Goal: Book appointment/travel/reservation

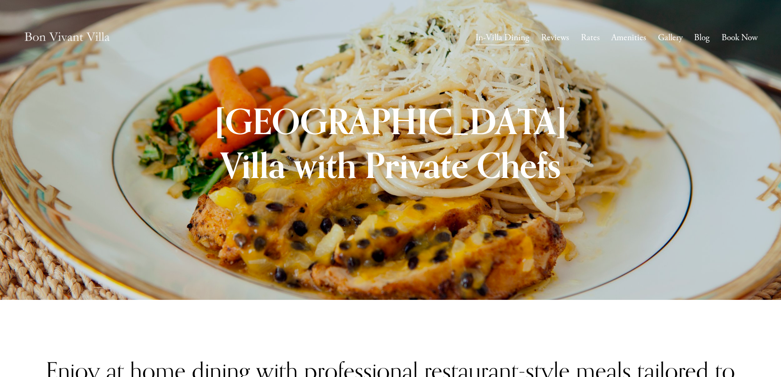
click at [721, 40] on link "Book Now" at bounding box center [739, 38] width 36 height 16
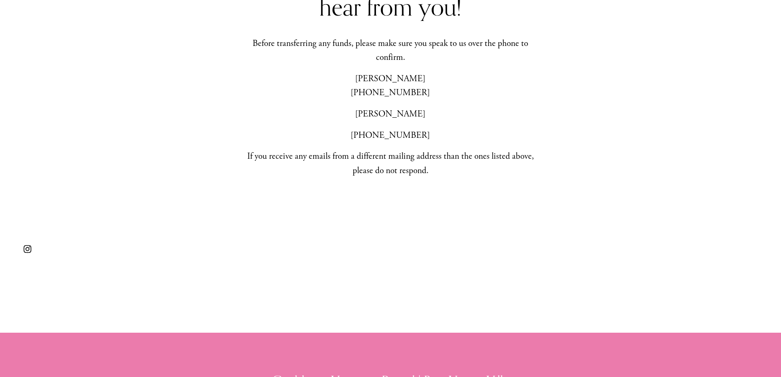
scroll to position [656, 0]
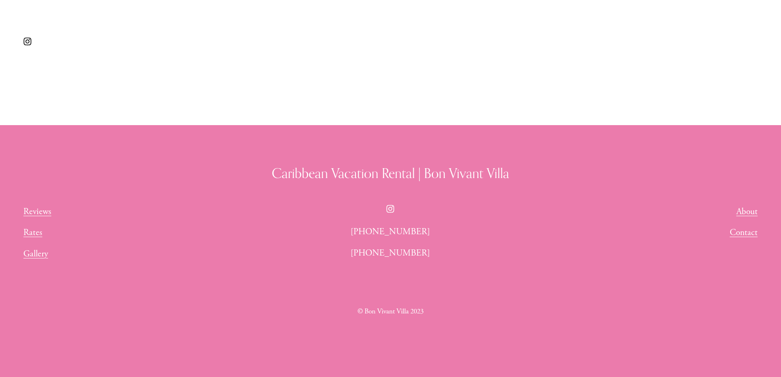
click at [38, 236] on link "Rates" at bounding box center [32, 232] width 19 height 14
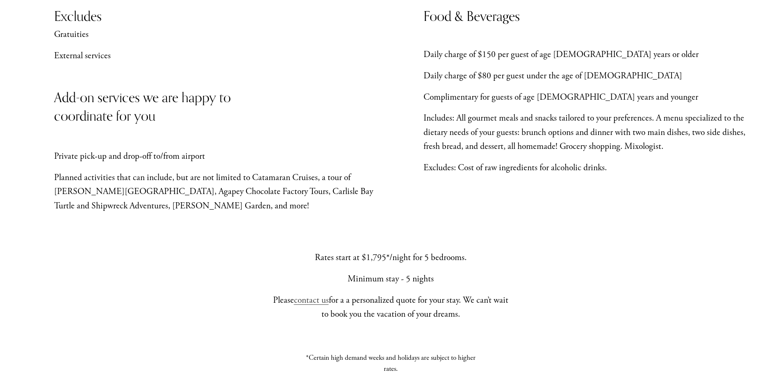
scroll to position [779, 0]
